Goal: Transaction & Acquisition: Purchase product/service

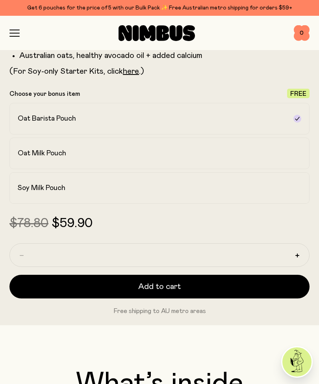
scroll to position [442, 0]
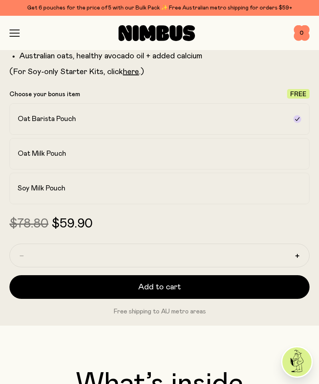
click at [37, 191] on h2 "Soy Milk Pouch" at bounding box center [42, 188] width 48 height 9
click at [33, 146] on label "Oat Milk Pouch" at bounding box center [159, 154] width 300 height 32
click at [35, 113] on label "Oat Barista Pouch" at bounding box center [159, 119] width 300 height 32
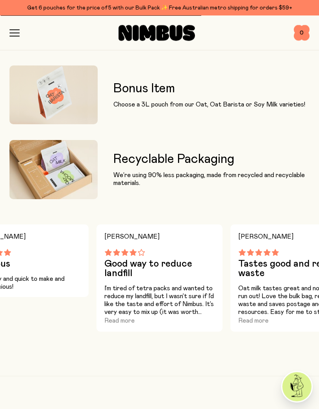
scroll to position [1024, 0]
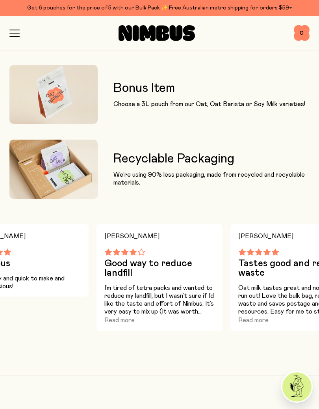
click at [165, 312] on p "I’m tired of tetra packs and wanted to reduce my landfill, but I wasn’t sure if…" at bounding box center [159, 300] width 110 height 32
click at [116, 322] on button "Read more" at bounding box center [119, 319] width 30 height 9
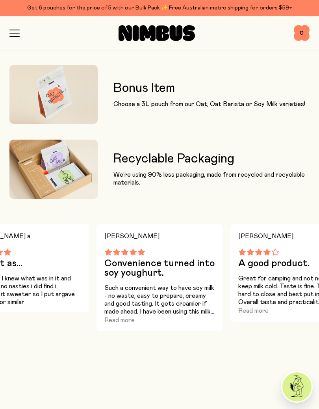
click at [117, 321] on button "Read more" at bounding box center [119, 319] width 30 height 9
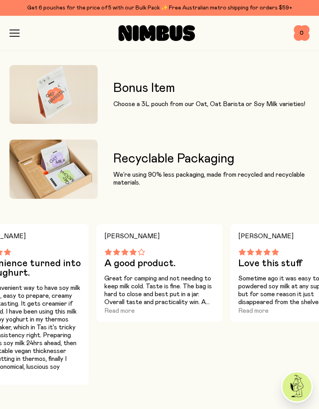
click at [118, 307] on button "Read more" at bounding box center [119, 310] width 30 height 9
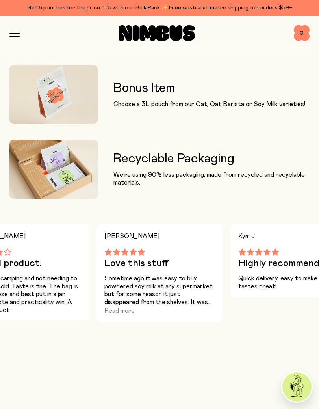
click at [118, 311] on button "Read more" at bounding box center [119, 310] width 30 height 9
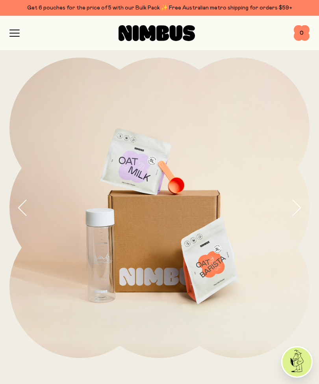
scroll to position [0, 0]
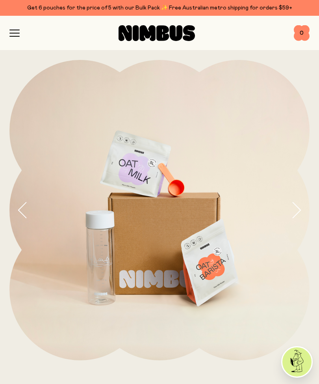
click at [11, 33] on icon "button" at bounding box center [14, 33] width 9 height 0
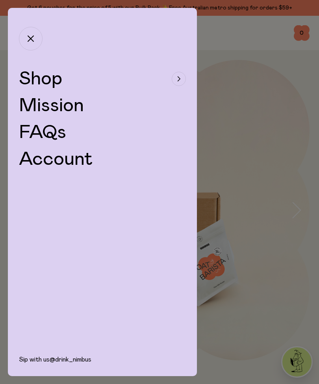
click at [35, 80] on span "Shop" at bounding box center [40, 78] width 43 height 19
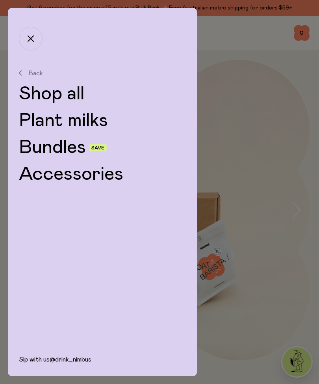
click at [47, 92] on link "Shop all" at bounding box center [102, 93] width 167 height 19
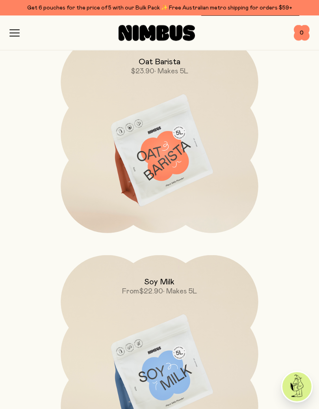
scroll to position [352, 0]
click at [154, 155] on img at bounding box center [160, 151] width 198 height 232
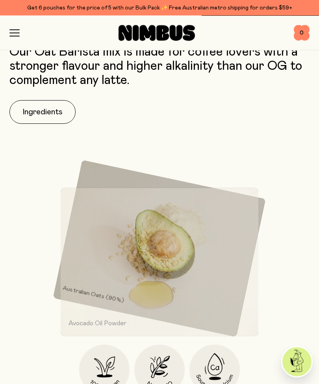
scroll to position [638, 0]
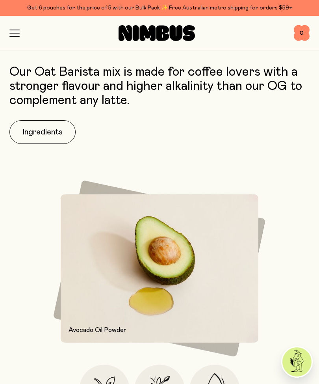
click at [39, 132] on button "Ingredients" at bounding box center [42, 132] width 66 height 24
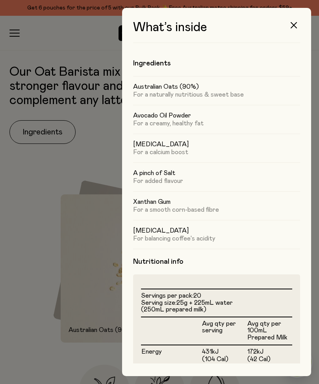
scroll to position [0, 0]
click at [294, 26] on icon "button" at bounding box center [294, 25] width 6 height 6
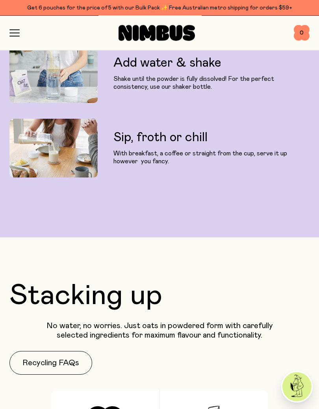
scroll to position [1358, 0]
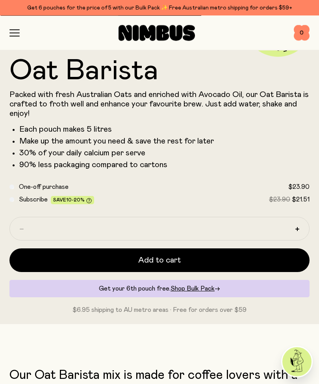
scroll to position [332, 0]
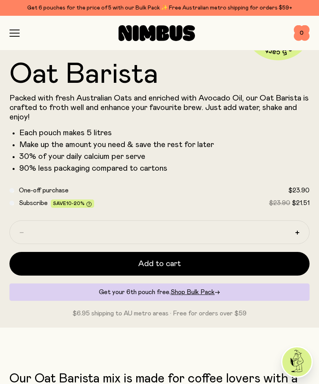
click at [162, 266] on span "Add to cart" at bounding box center [159, 263] width 43 height 11
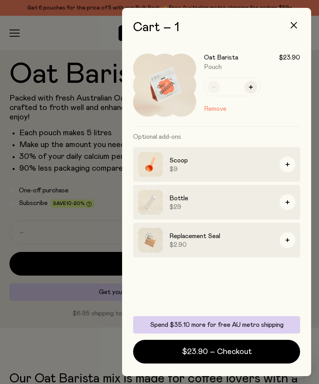
click at [218, 359] on button "$23.90 – Checkout" at bounding box center [216, 352] width 167 height 24
click at [212, 350] on span "$23.90 – Checkout" at bounding box center [217, 351] width 70 height 11
